Goal: Navigation & Orientation: Find specific page/section

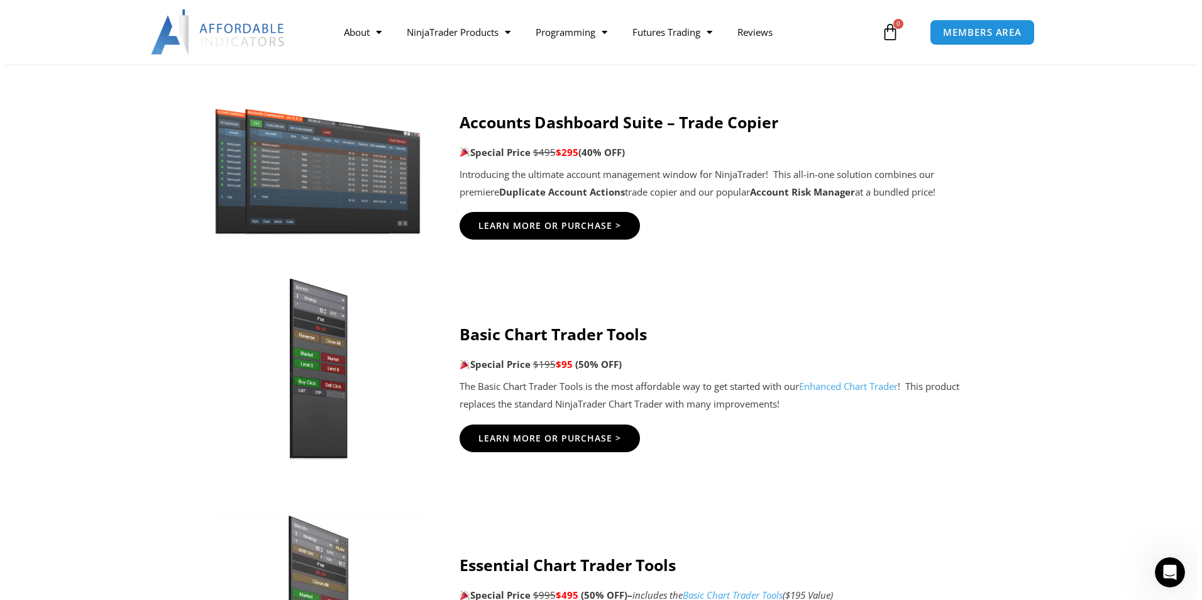
scroll to position [629, 0]
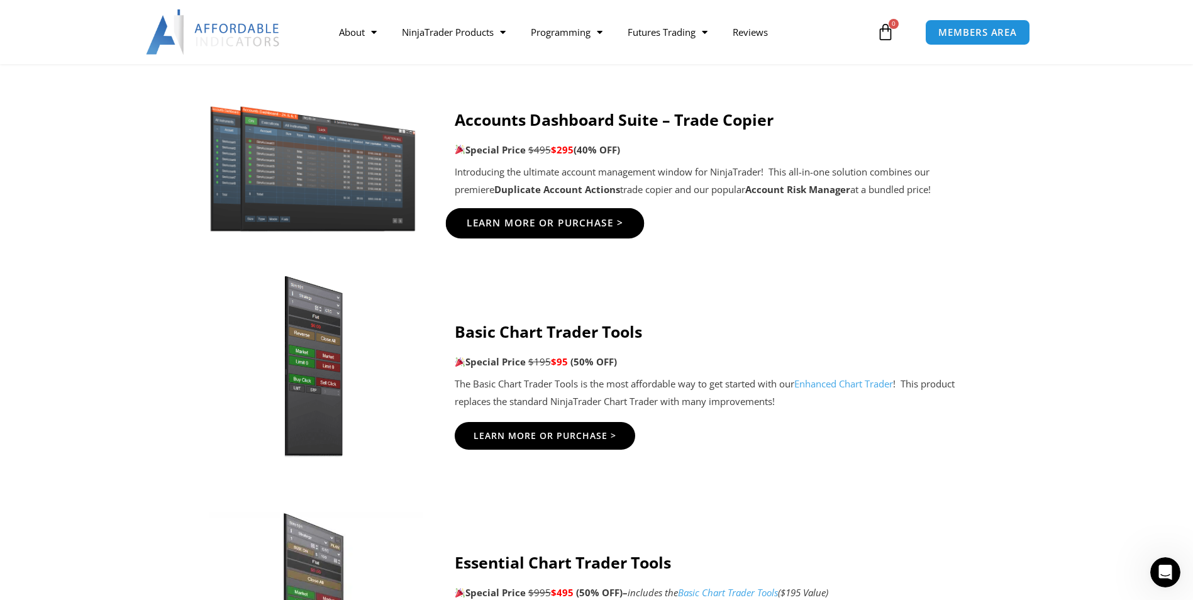
click at [555, 226] on span "Learn More Or Purchase >" at bounding box center [544, 223] width 157 height 9
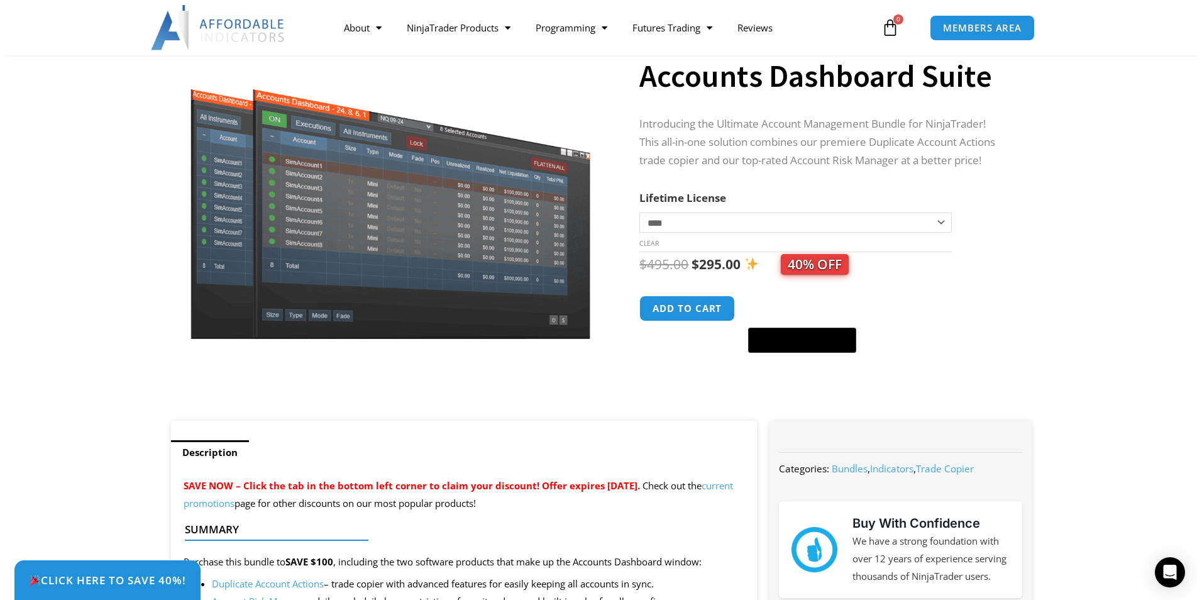
scroll to position [126, 0]
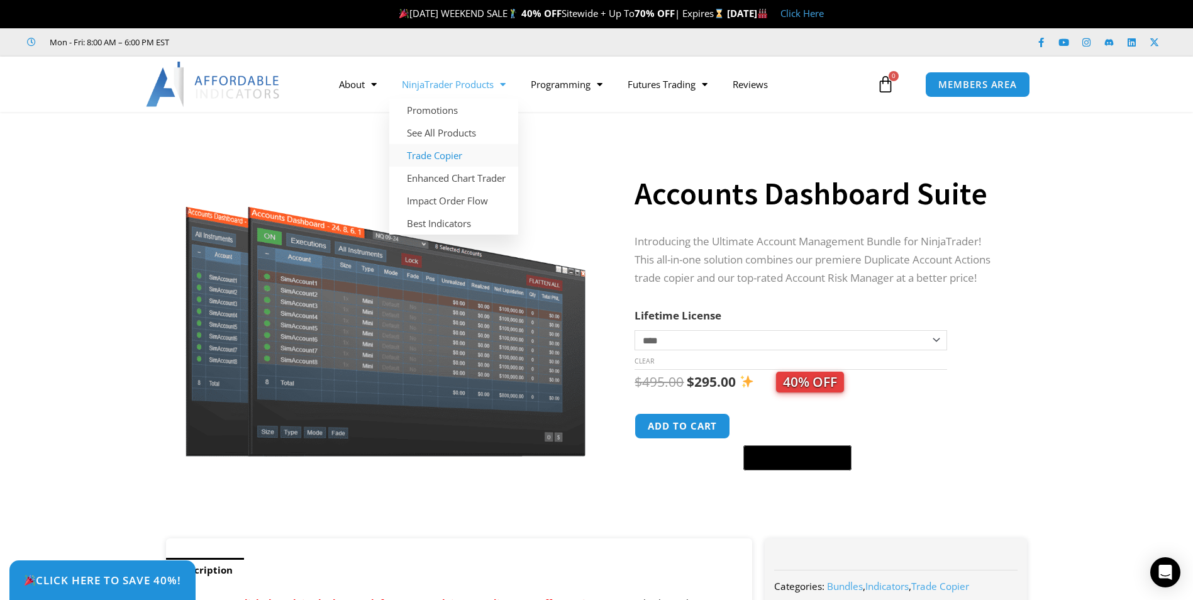
click at [449, 156] on link "Trade Copier" at bounding box center [453, 155] width 129 height 23
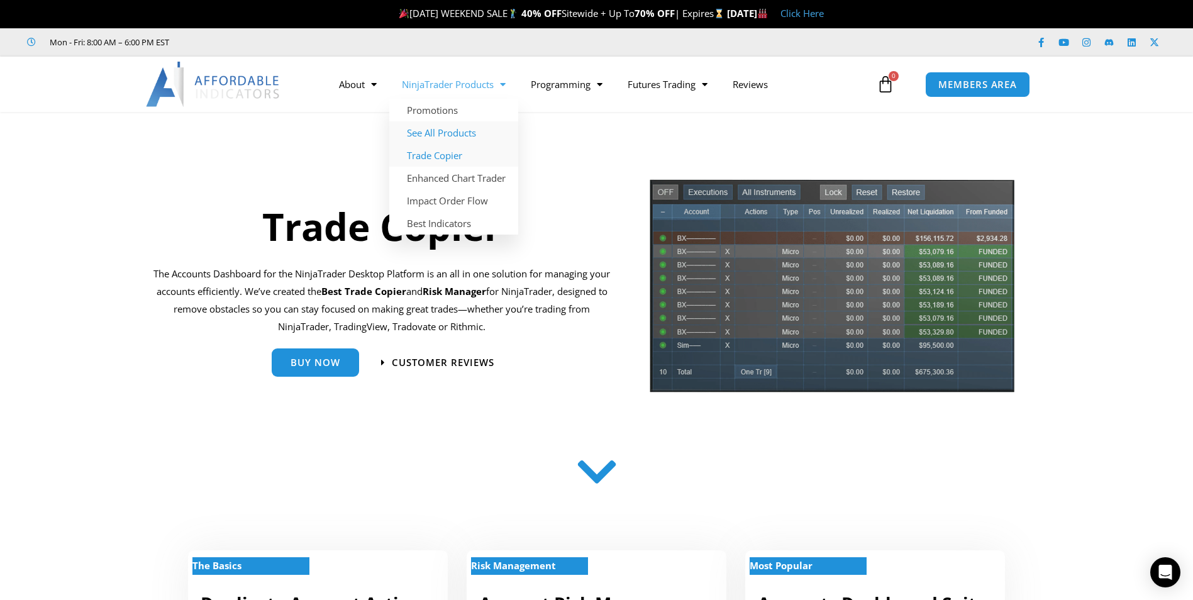
click at [444, 133] on link "See All Products" at bounding box center [453, 132] width 129 height 23
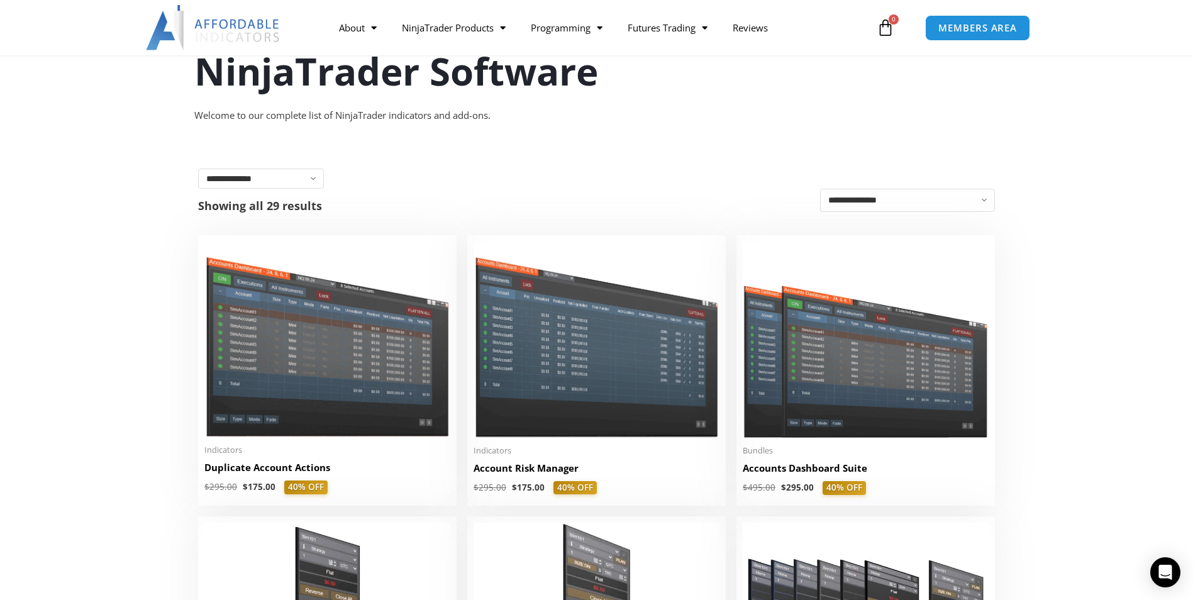
scroll to position [126, 0]
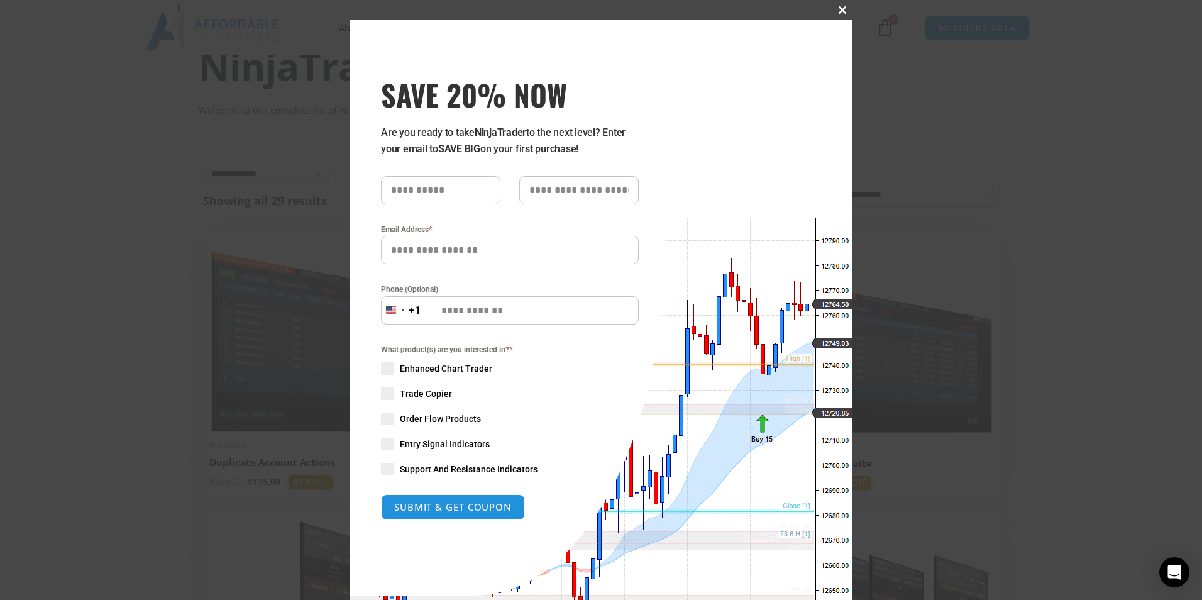
click at [834, 8] on span at bounding box center [843, 10] width 20 height 8
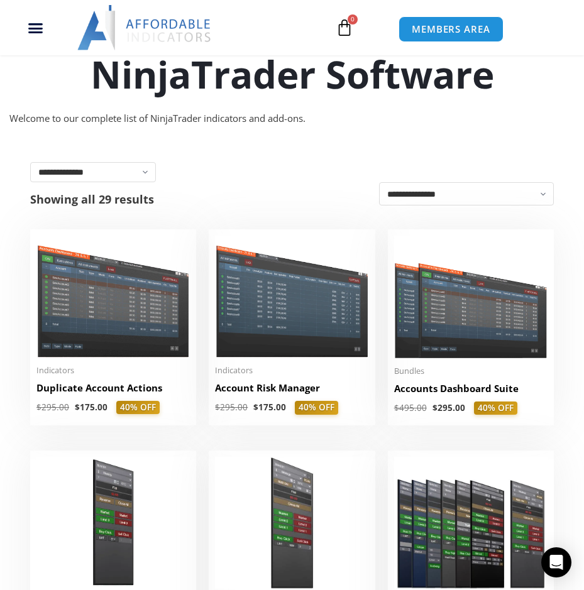
scroll to position [129, 0]
